Goal: Task Accomplishment & Management: Use online tool/utility

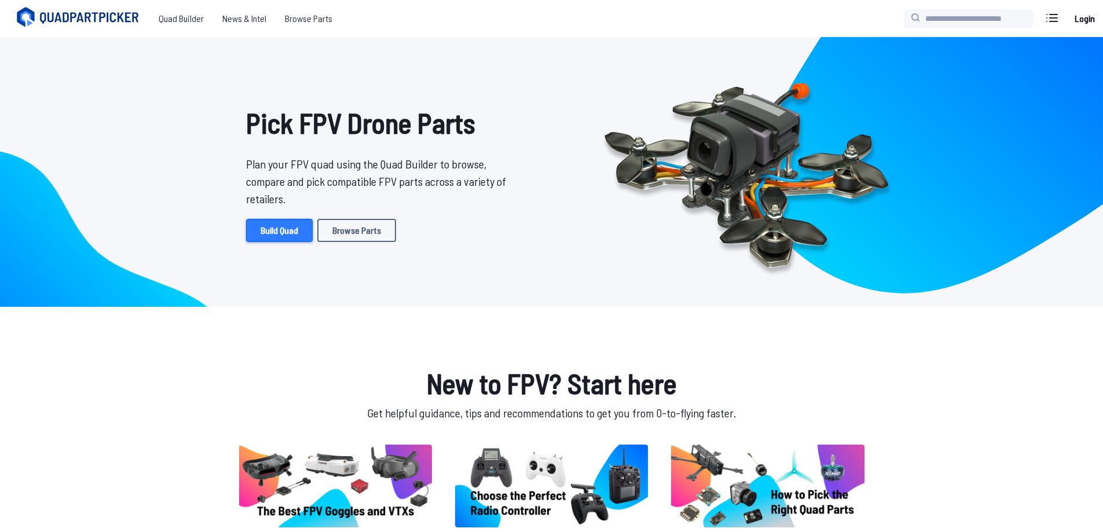
click at [267, 229] on link "Build Quad" at bounding box center [279, 230] width 67 height 23
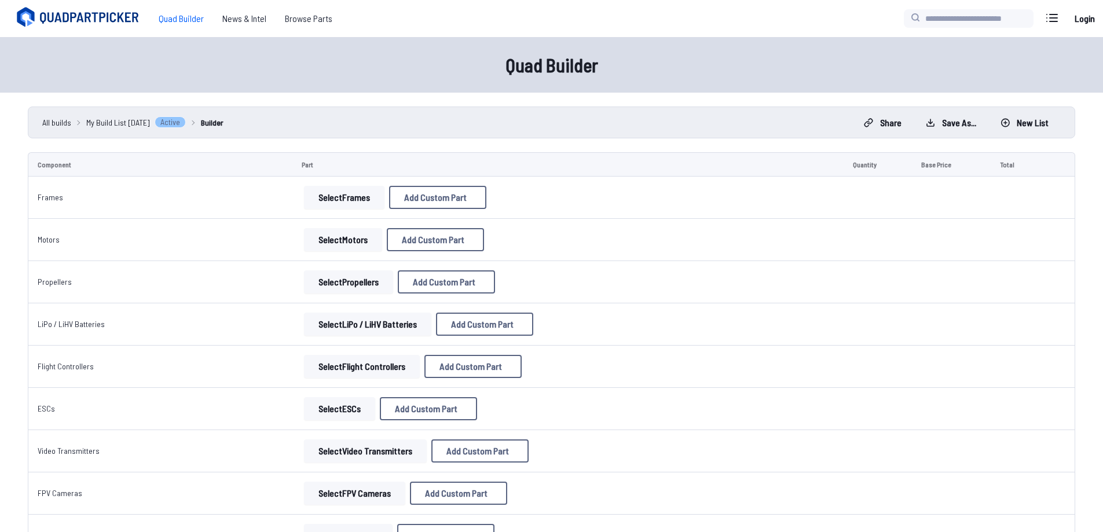
click at [354, 199] on button "Select Frames" at bounding box center [344, 197] width 80 height 23
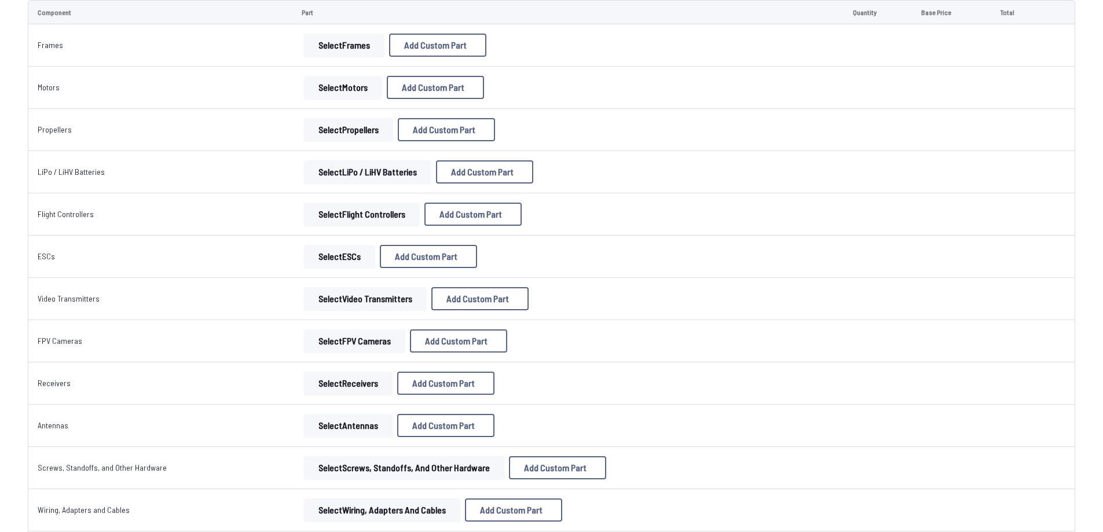
scroll to position [116, 0]
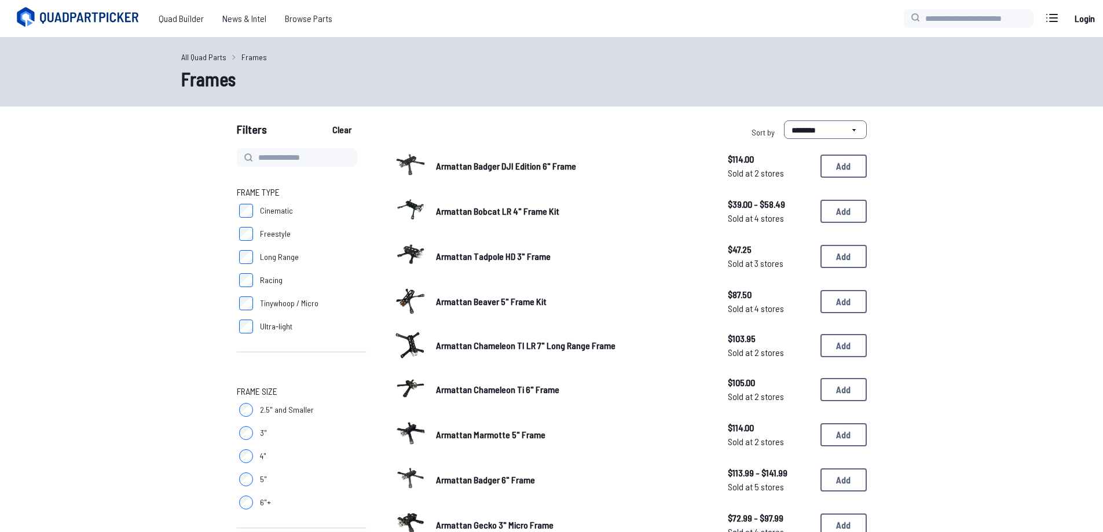
click at [770, 173] on span "Sold at 2 stores" at bounding box center [769, 173] width 83 height 14
click at [456, 166] on span "Armattan Badger DJI Edition 6" Frame" at bounding box center [506, 165] width 140 height 11
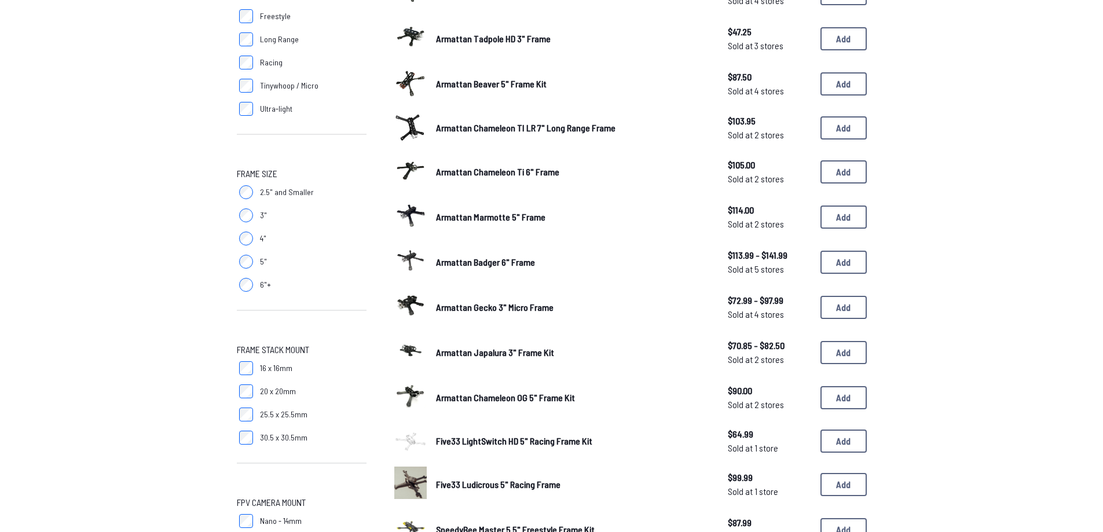
scroll to position [405, 0]
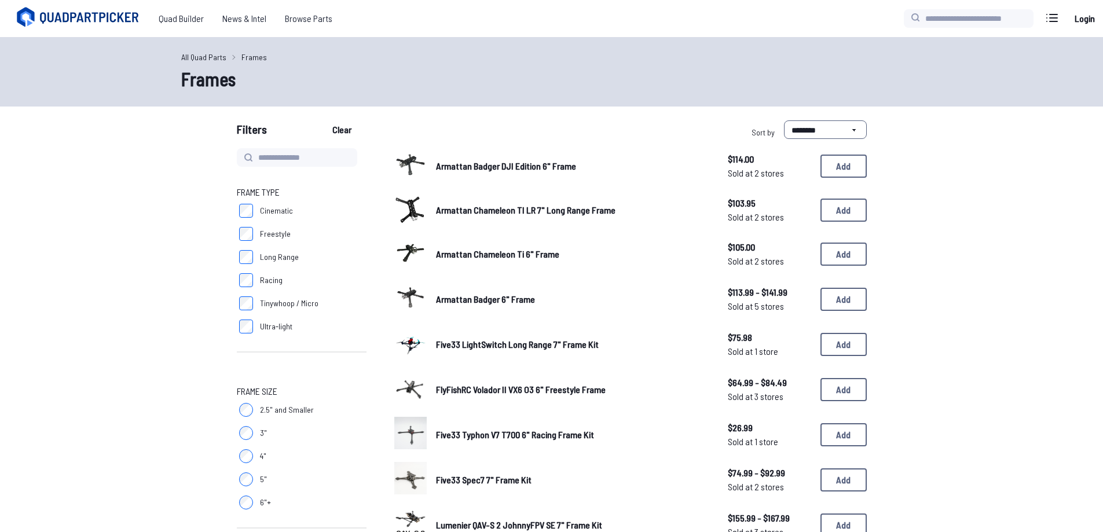
scroll to position [289, 0]
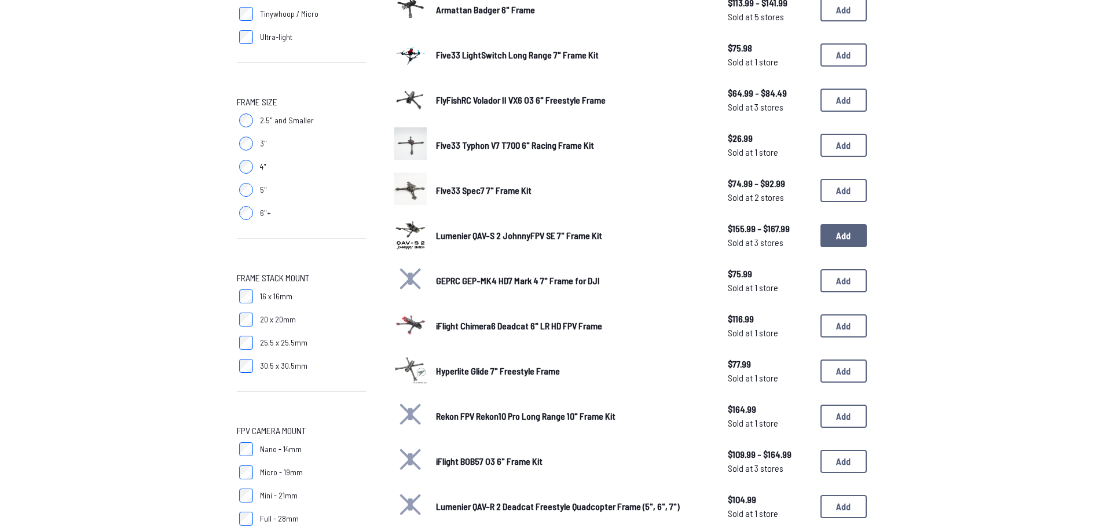
click at [852, 237] on button "Add" at bounding box center [843, 235] width 46 height 23
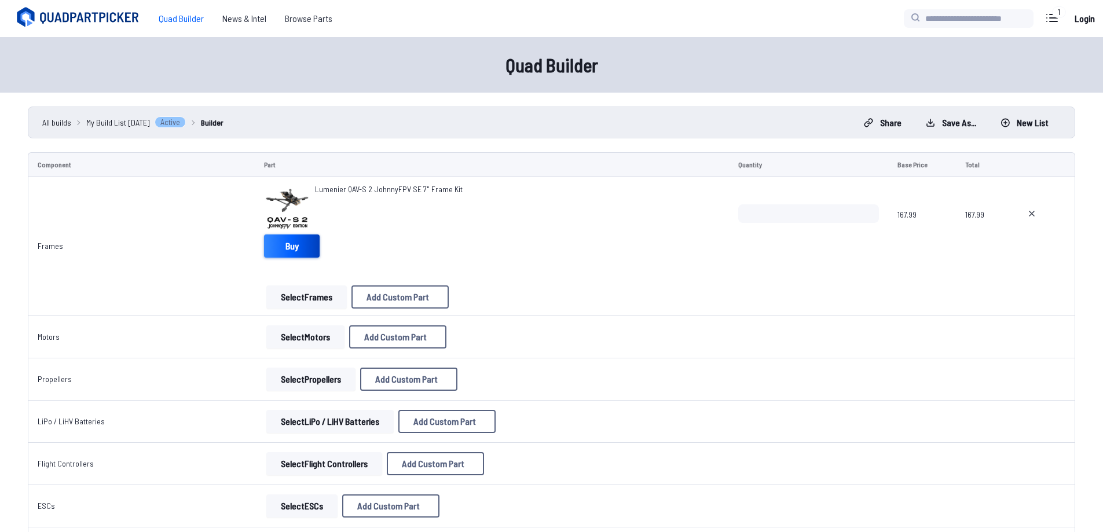
click at [286, 251] on link "Buy" at bounding box center [292, 245] width 56 height 23
